Goal: Navigation & Orientation: Find specific page/section

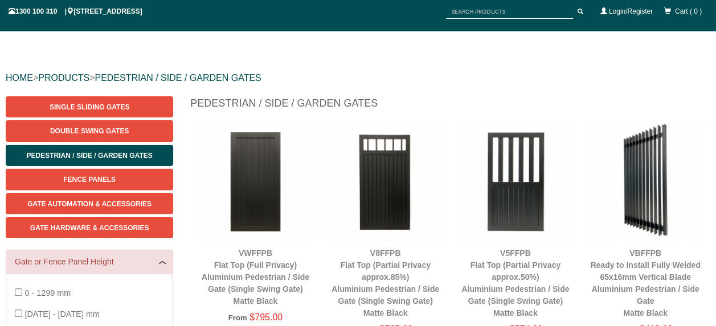
scroll to position [85, 0]
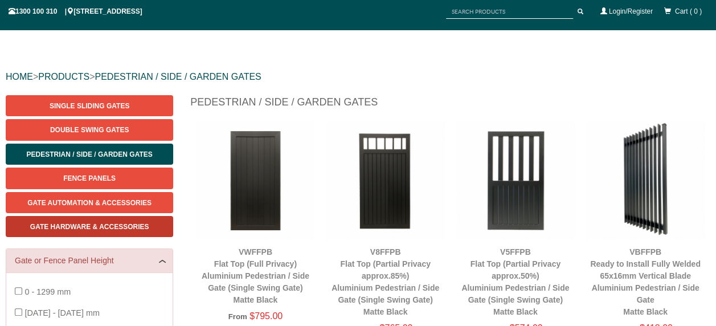
click at [112, 225] on span "Gate Hardware & Accessories" at bounding box center [89, 227] width 119 height 8
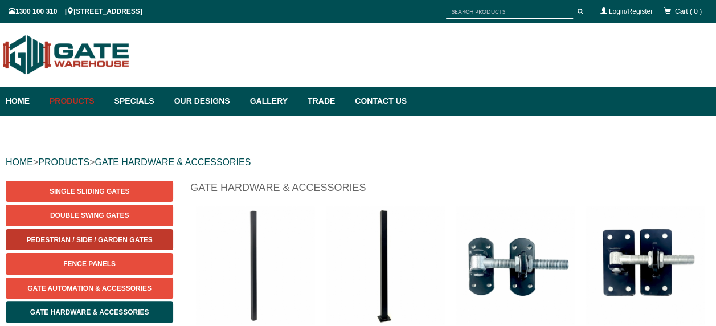
click at [85, 245] on link "Pedestrian / Side / Garden Gates" at bounding box center [89, 239] width 167 height 21
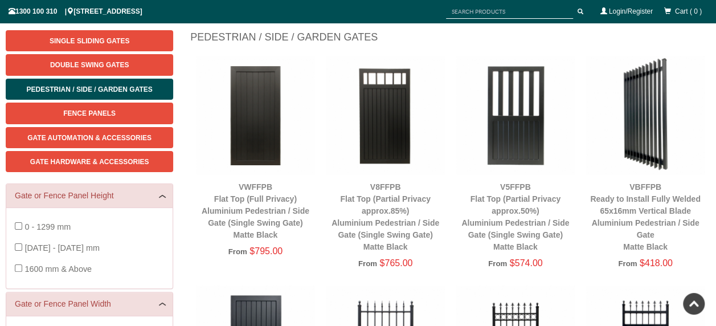
scroll to position [142, 0]
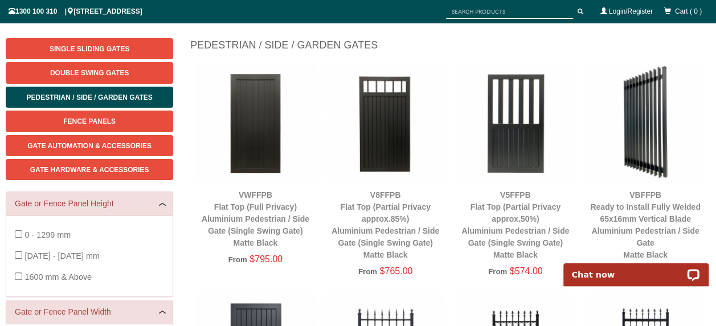
click at [255, 223] on div "VWFFPB Flat Top (Full Privacy) Aluminium Pedestrian / Side Gate (Single Swing G…" at bounding box center [255, 219] width 118 height 60
